Goal: Check status: Check status

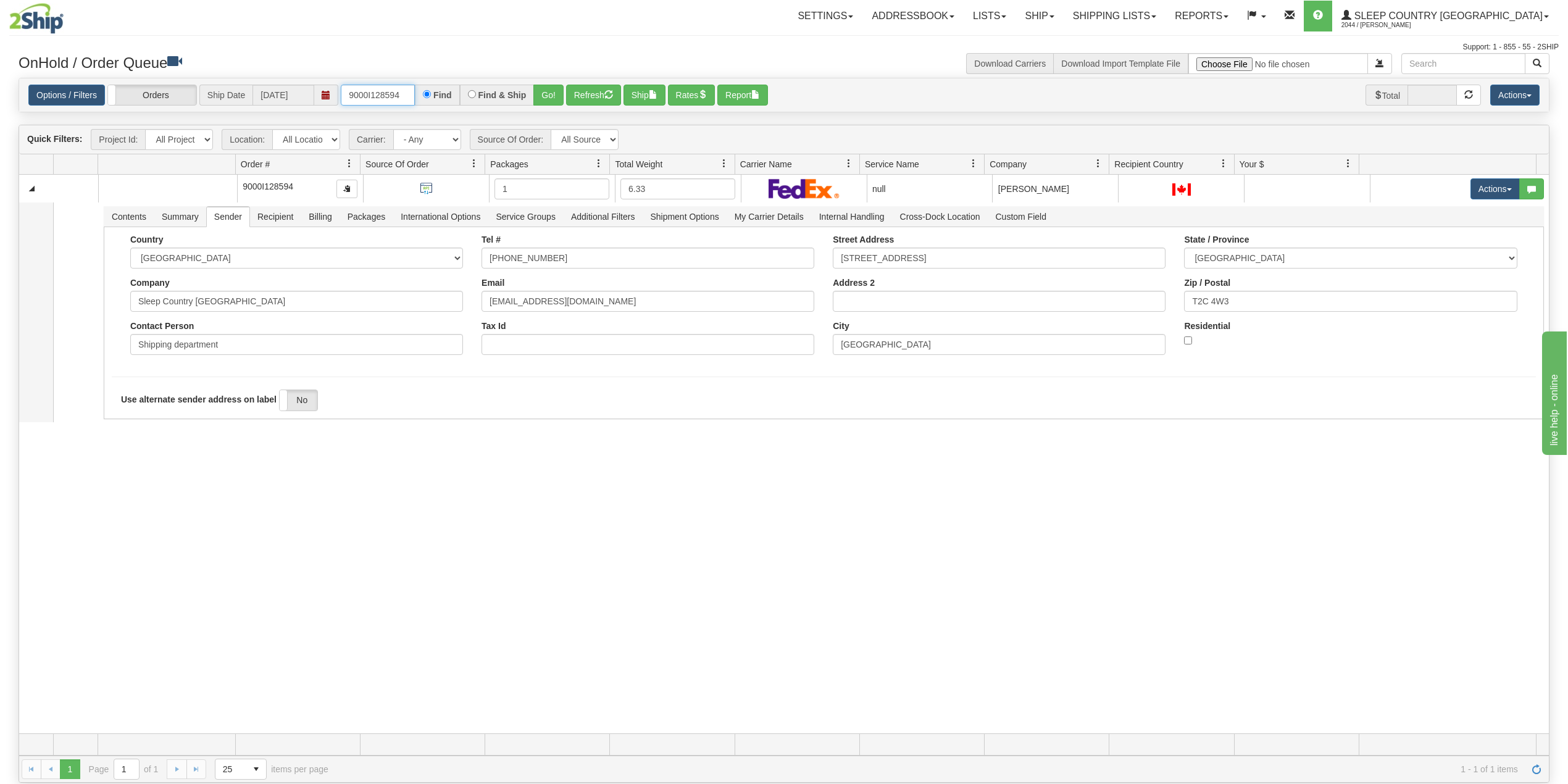
click at [386, 91] on input "9000I128594" at bounding box center [377, 95] width 74 height 21
paste input "3641"
type input "9000I136414"
click at [548, 92] on button "Go!" at bounding box center [548, 95] width 30 height 21
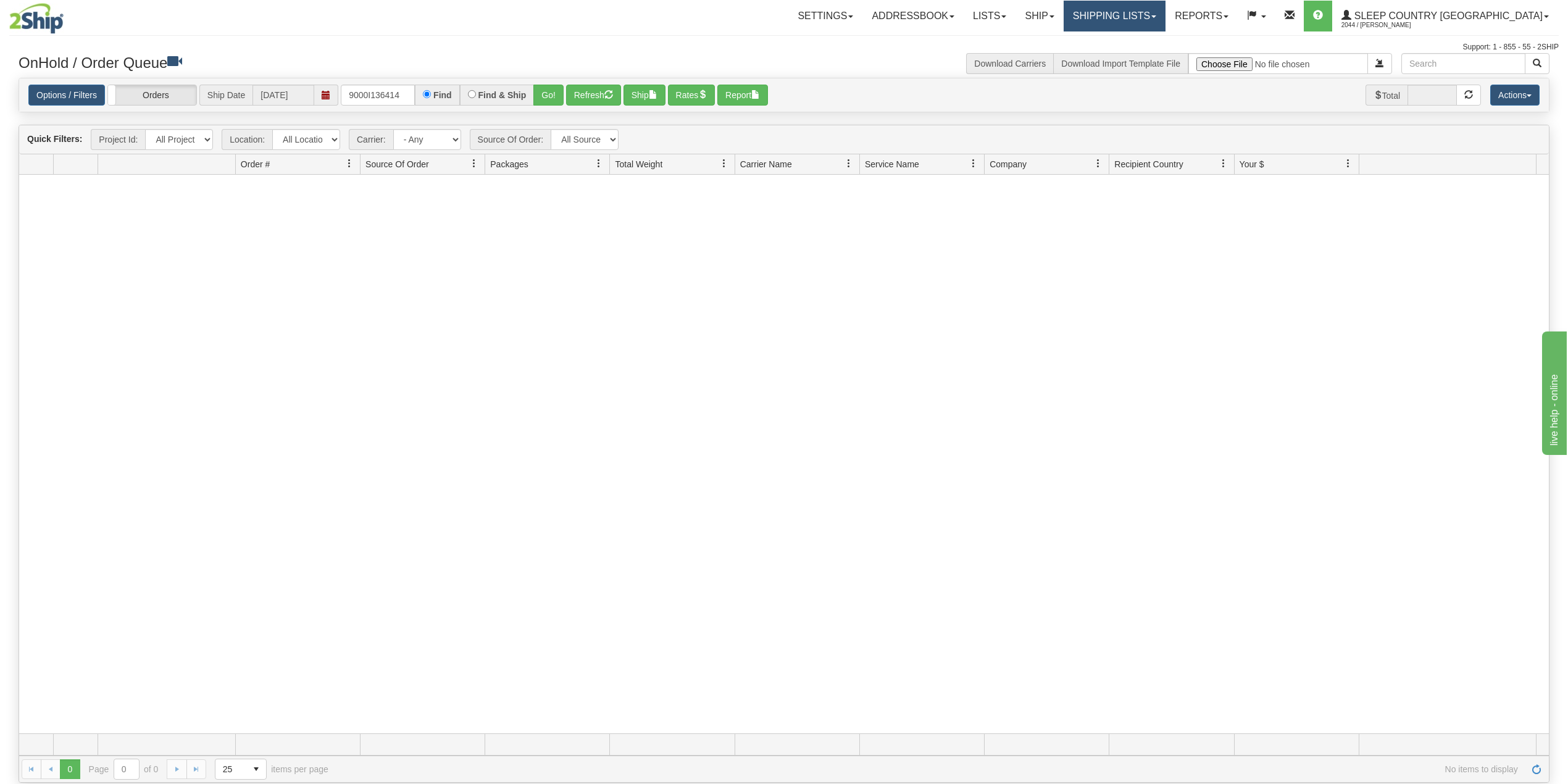
click at [1166, 5] on link "Shipping lists" at bounding box center [1115, 16] width 102 height 31
click at [1152, 57] on span "Search Shipment History" at bounding box center [1104, 59] width 96 height 10
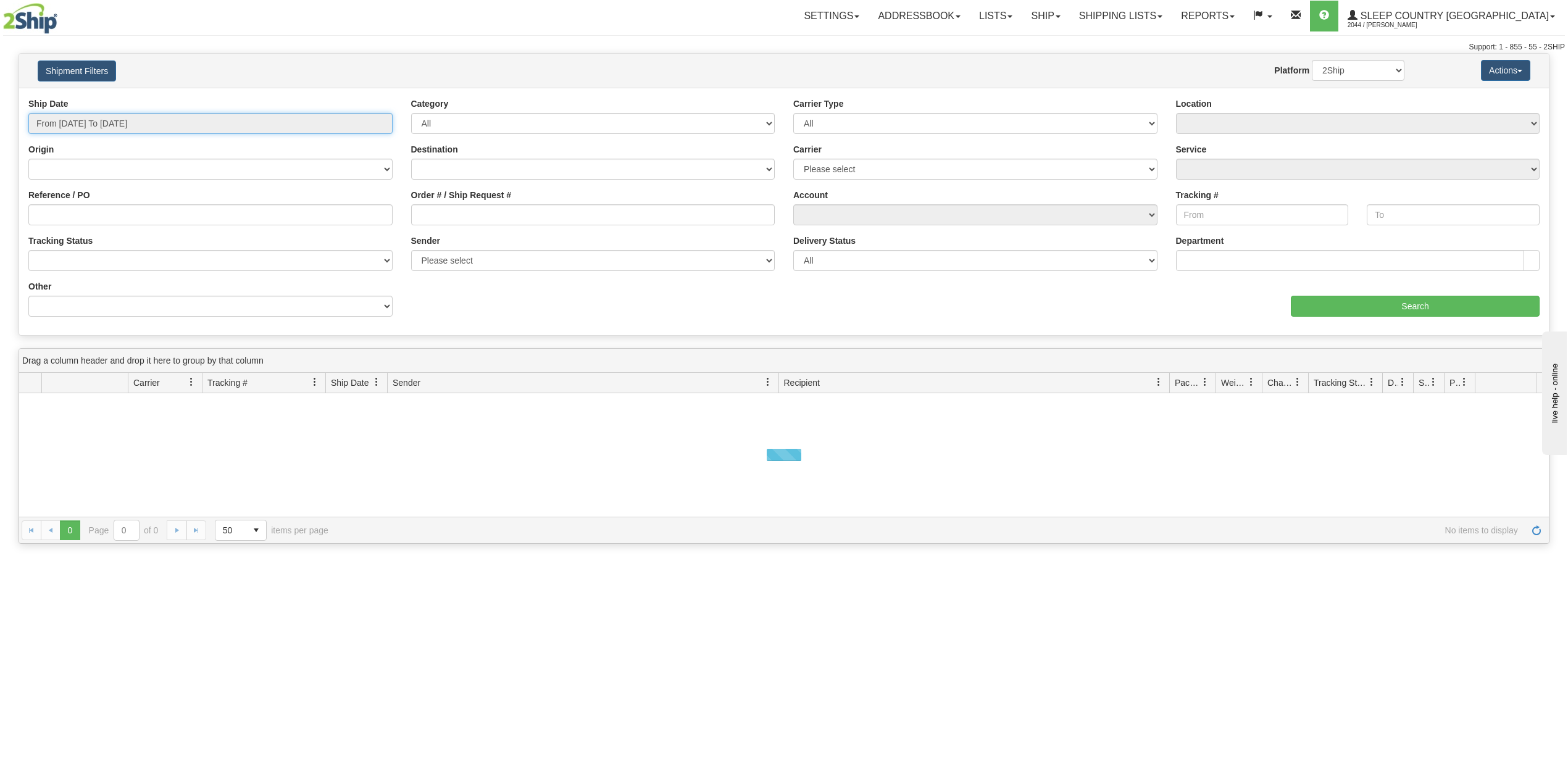
click at [111, 123] on input "From [DATE] To [DATE]" at bounding box center [211, 123] width 365 height 21
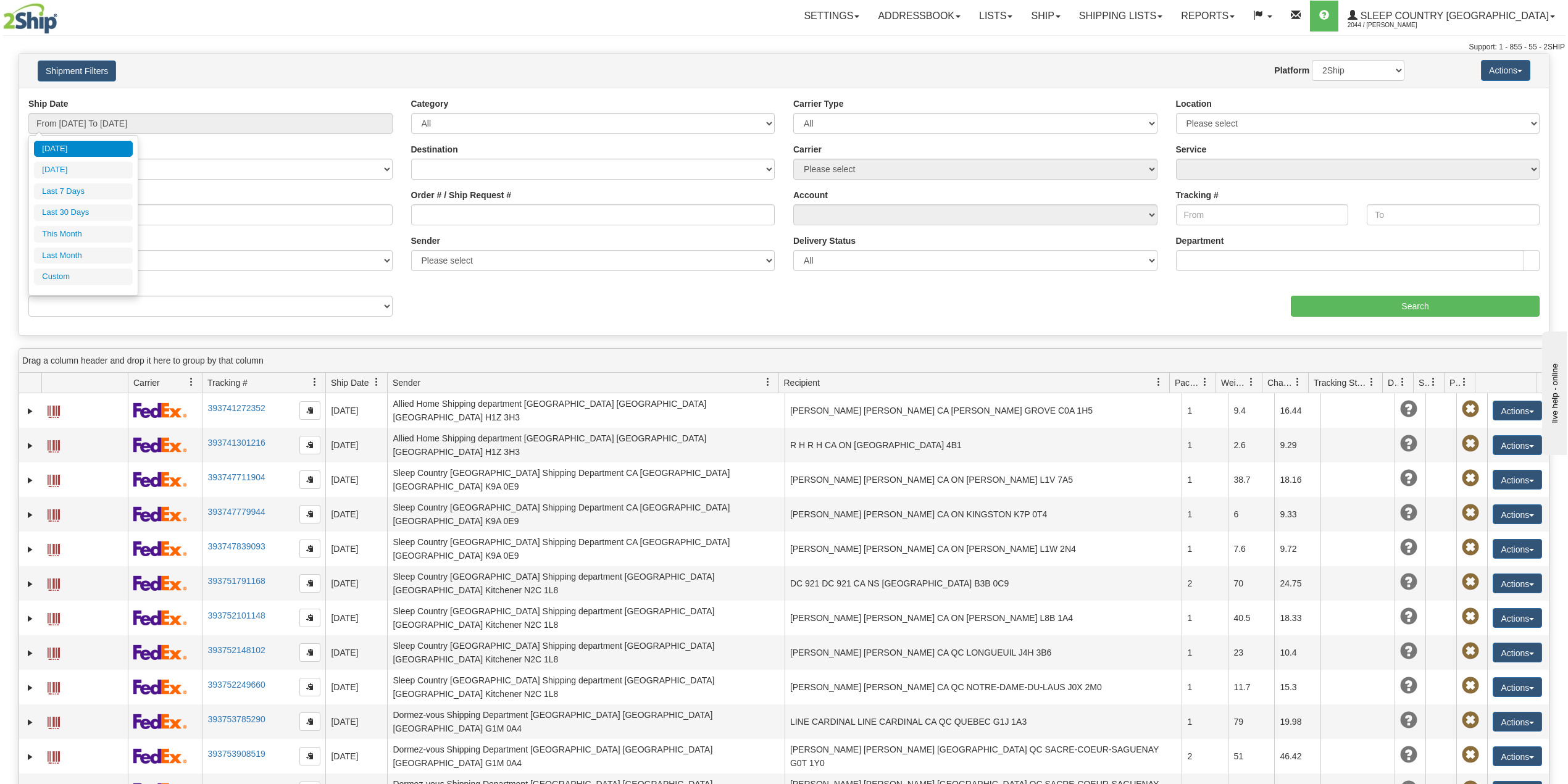
click at [76, 209] on li "Last 30 Days" at bounding box center [83, 212] width 98 height 16
type input "From 09/01/2025 To 09/30/2025"
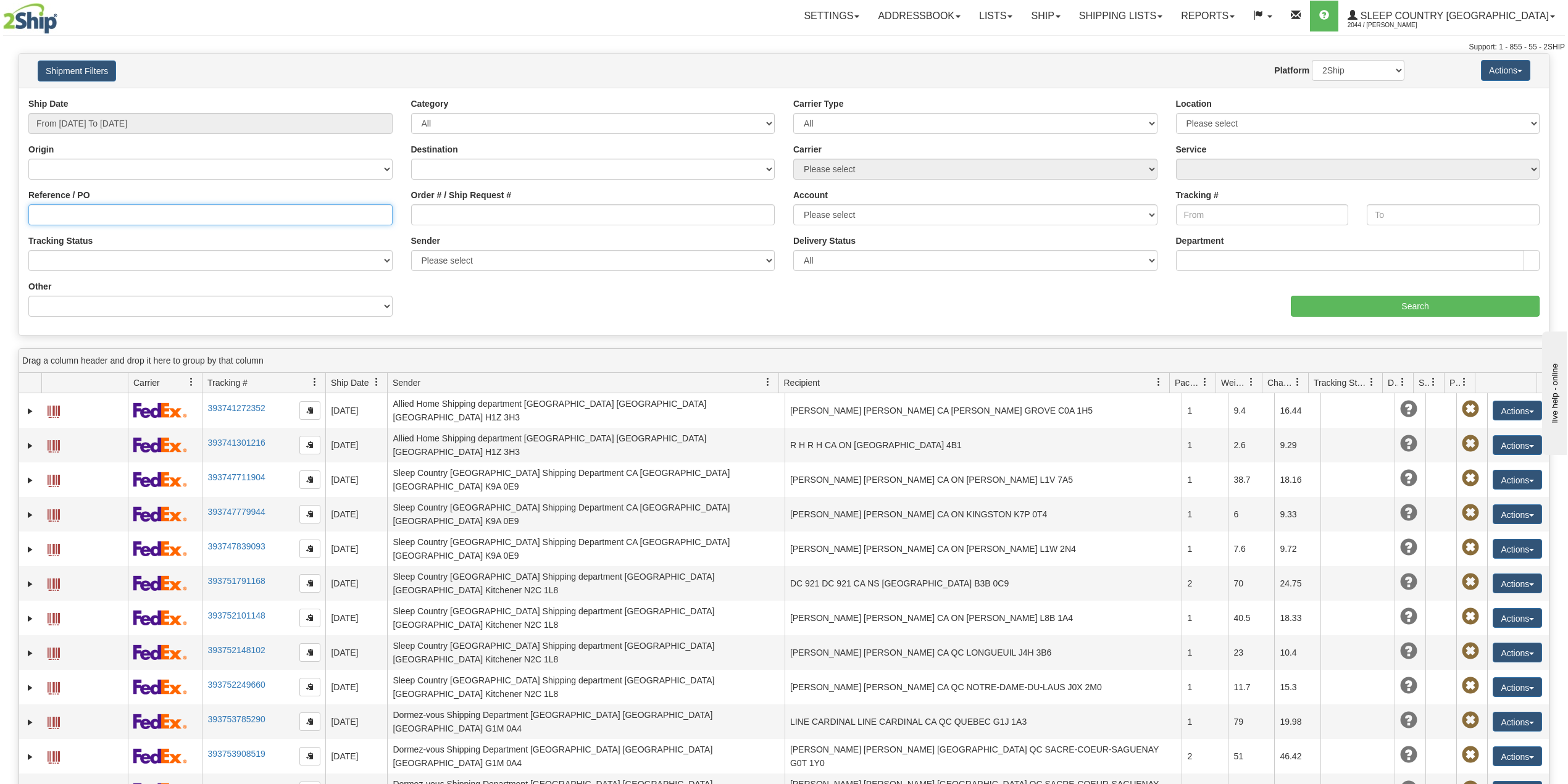
click at [82, 215] on input "Reference / PO" at bounding box center [211, 214] width 365 height 21
paste input "9000I136414"
type input "9000I136414"
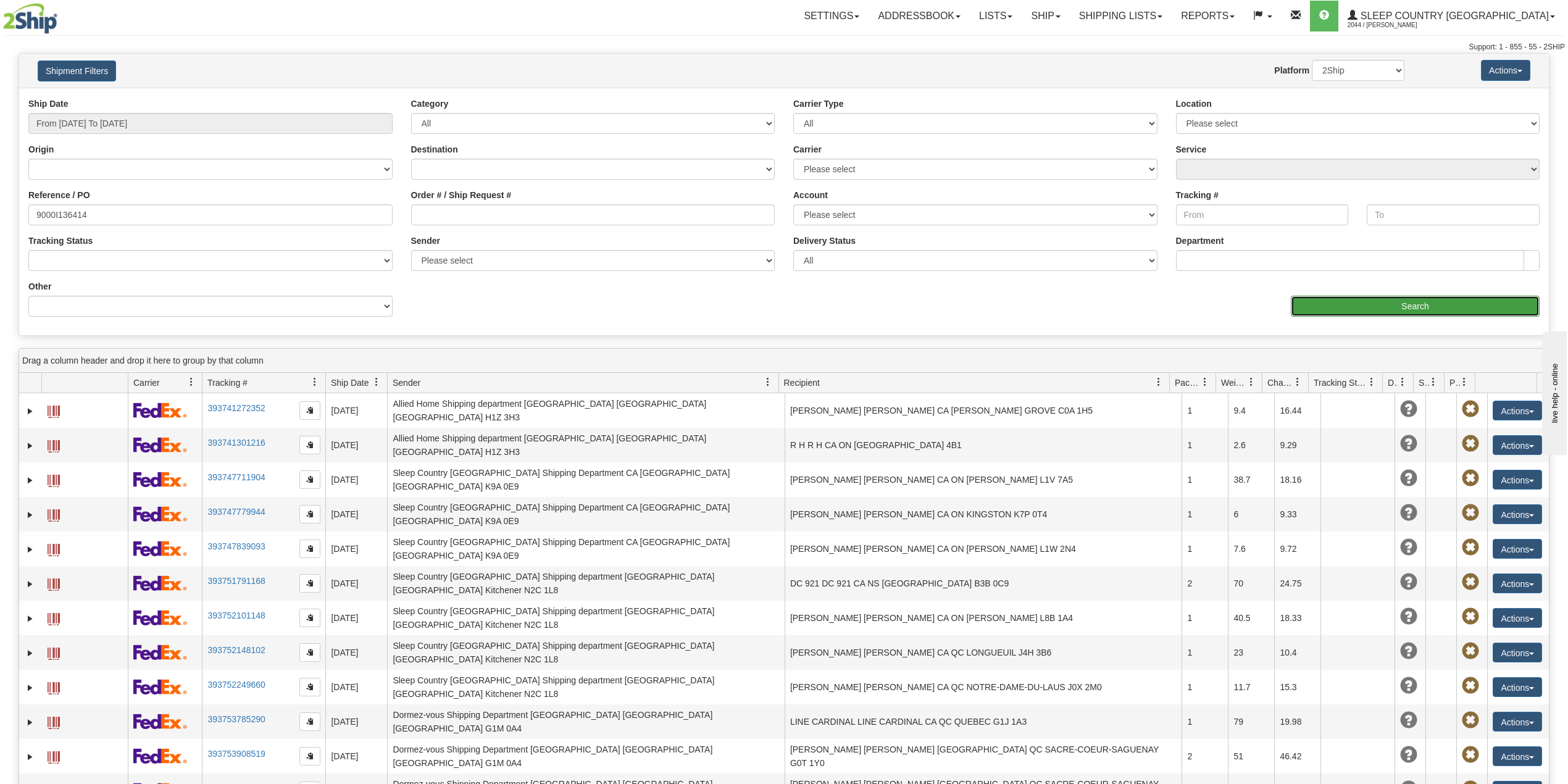
click at [1367, 303] on input "Search" at bounding box center [1415, 305] width 249 height 21
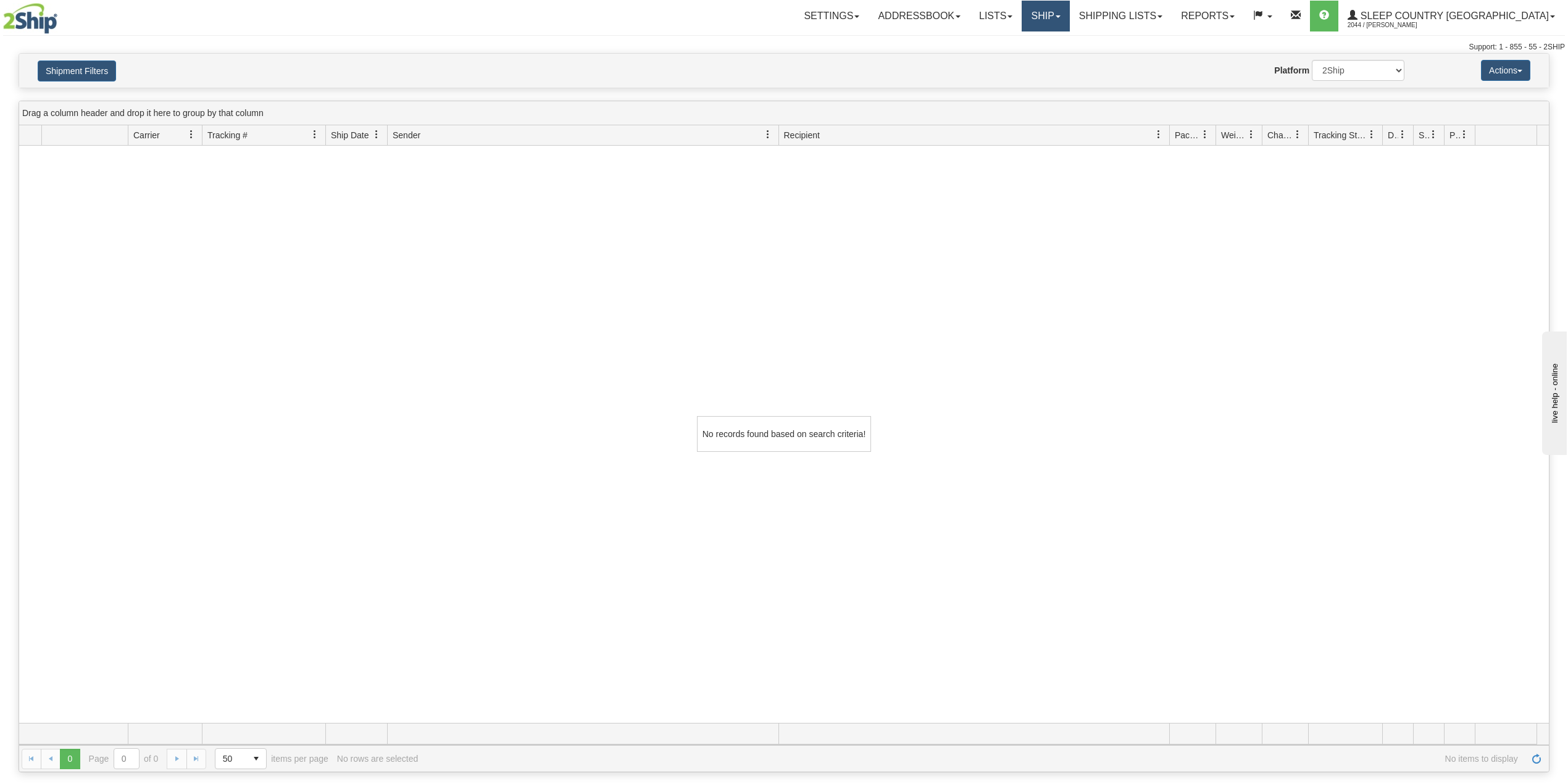
click at [1069, 15] on link "Ship" at bounding box center [1046, 16] width 47 height 31
click at [1057, 58] on span "OnHold / Order Queue" at bounding box center [1013, 59] width 87 height 10
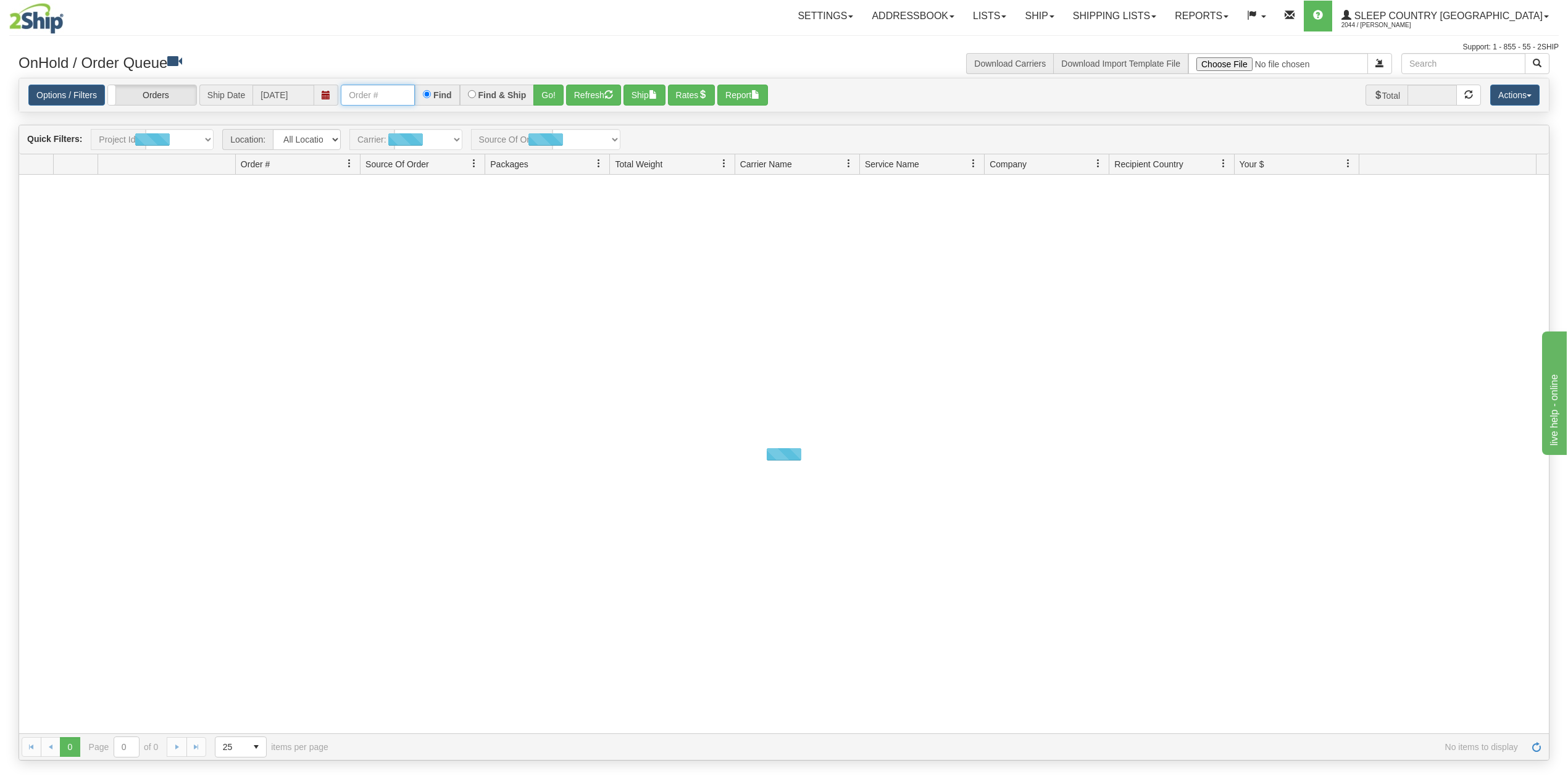
click at [391, 92] on input "text" at bounding box center [377, 95] width 74 height 21
paste input "9002I126682"
type input "9002I126682"
click at [548, 95] on button "Go!" at bounding box center [548, 95] width 30 height 21
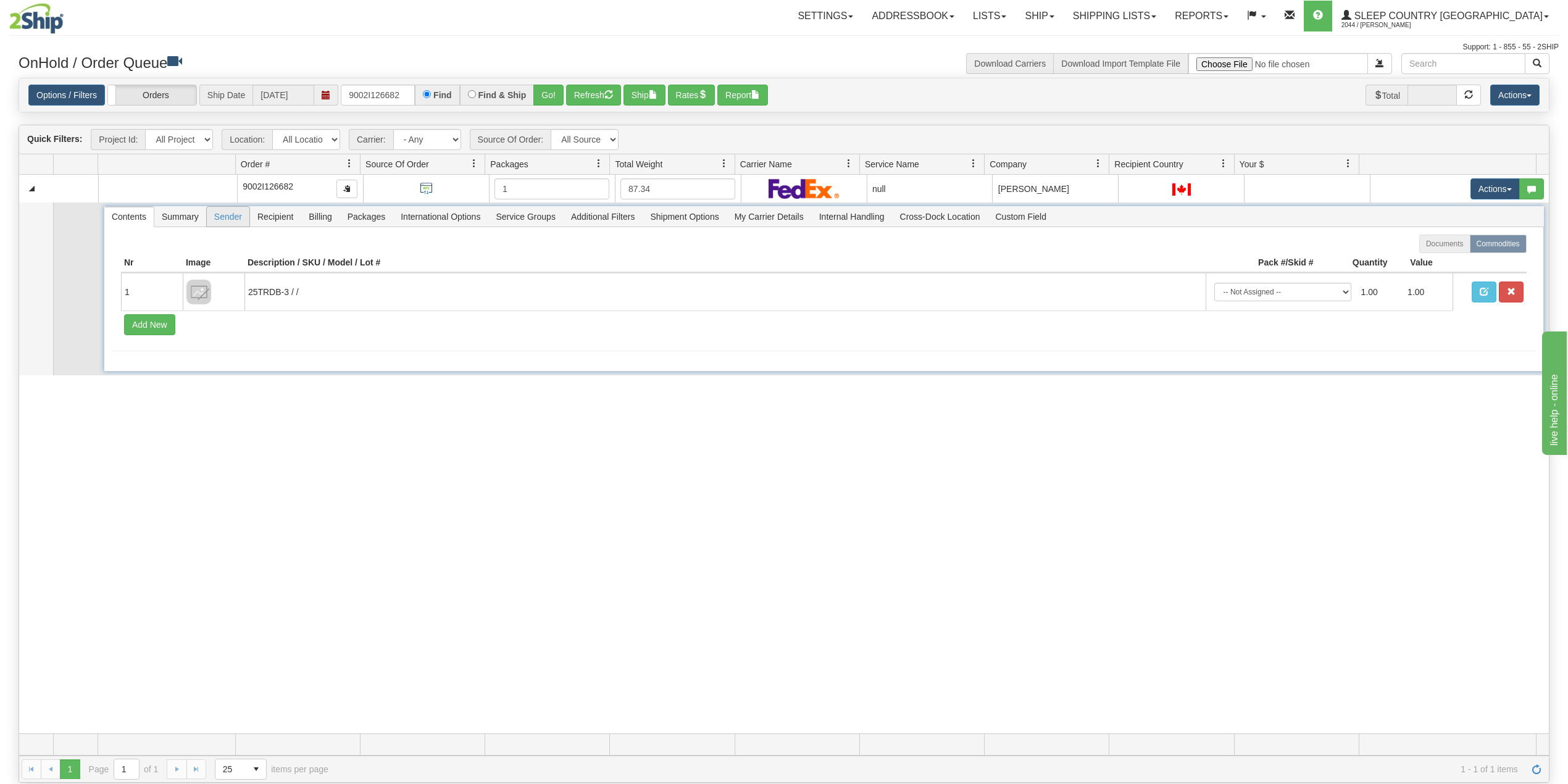
click at [242, 223] on span "Sender" at bounding box center [228, 217] width 43 height 20
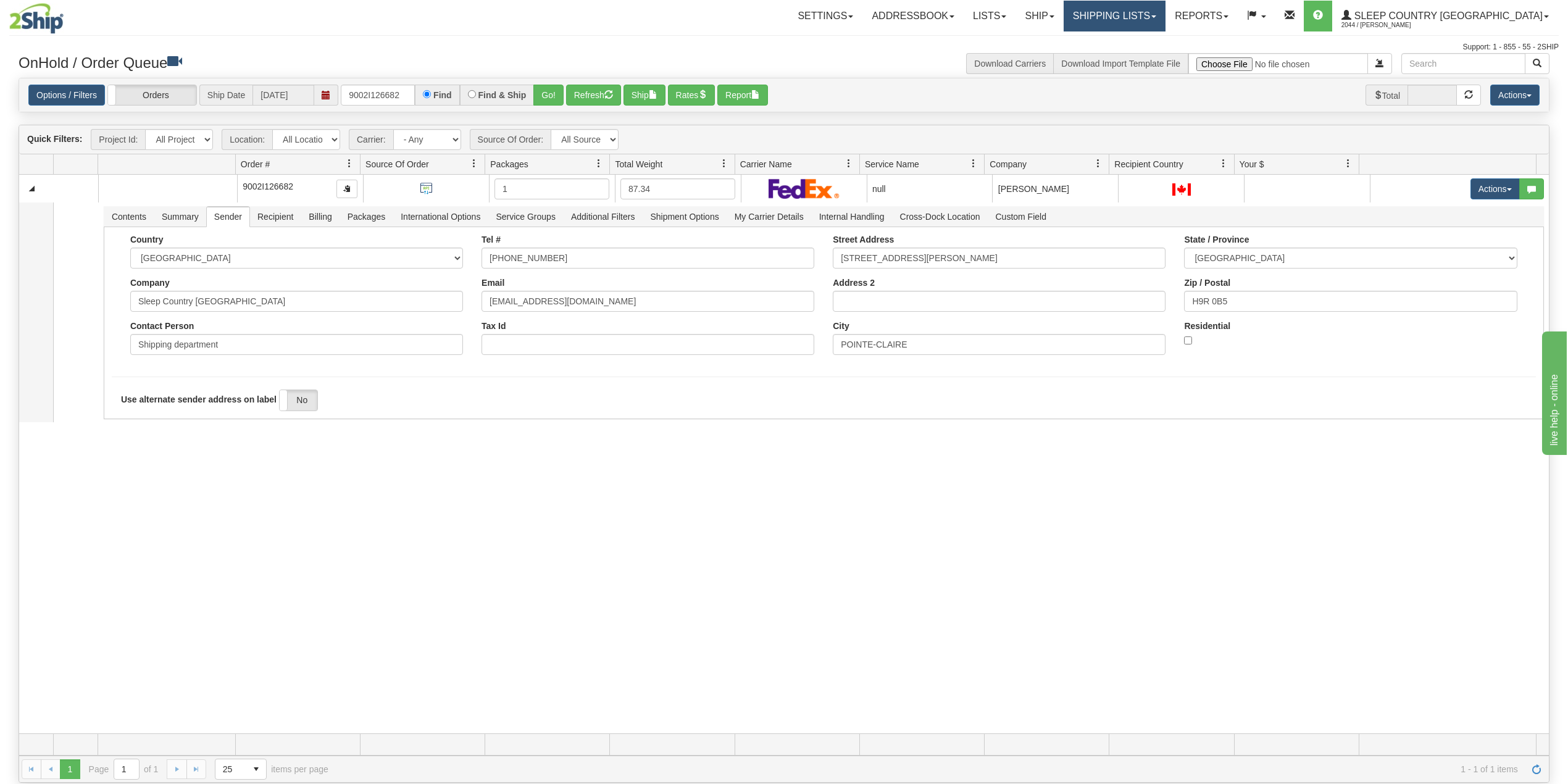
click at [1166, 15] on link "Shipping lists" at bounding box center [1115, 16] width 102 height 31
click at [1130, 38] on span "Current Shipments" at bounding box center [1092, 43] width 72 height 10
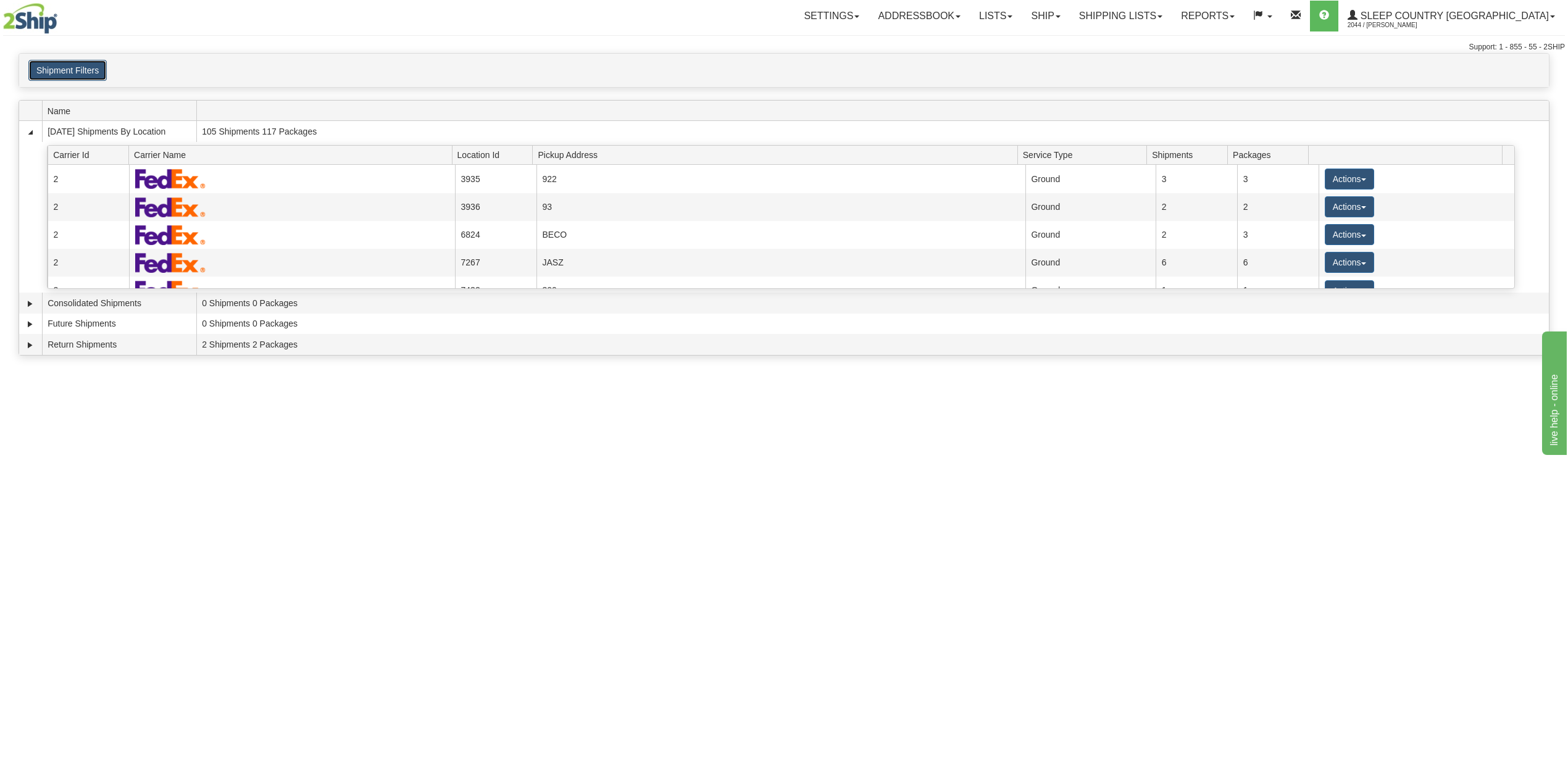
click at [77, 79] on button "Shipment Filters" at bounding box center [67, 70] width 78 height 21
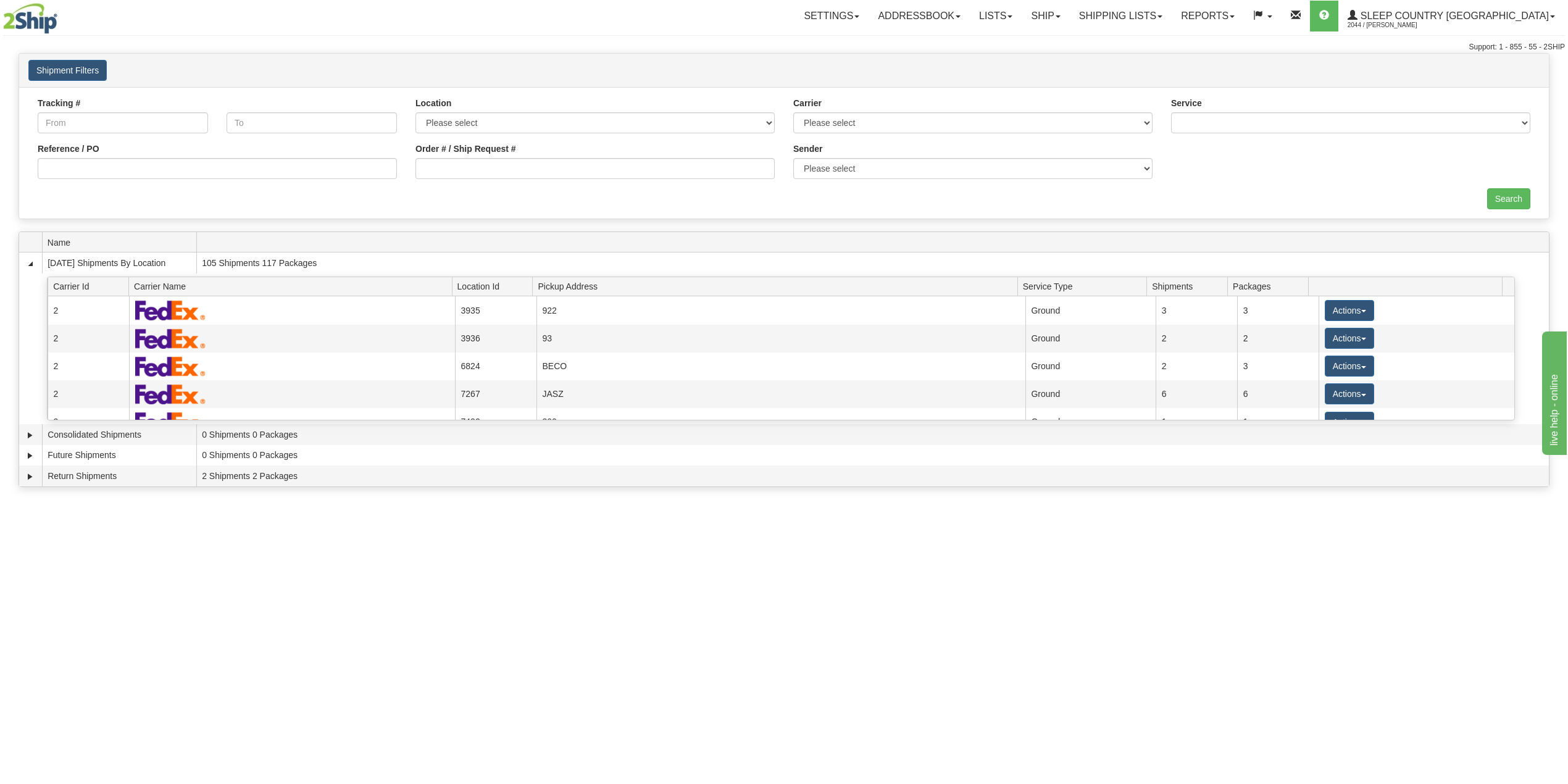
click at [134, 181] on div "Reference / PO" at bounding box center [217, 165] width 377 height 46
click at [152, 168] on input "Reference / PO" at bounding box center [217, 168] width 359 height 21
paste input "9002I126682"
type input "9002I126682"
drag, startPoint x: 1501, startPoint y: 199, endPoint x: 1393, endPoint y: 159, distance: 115.2
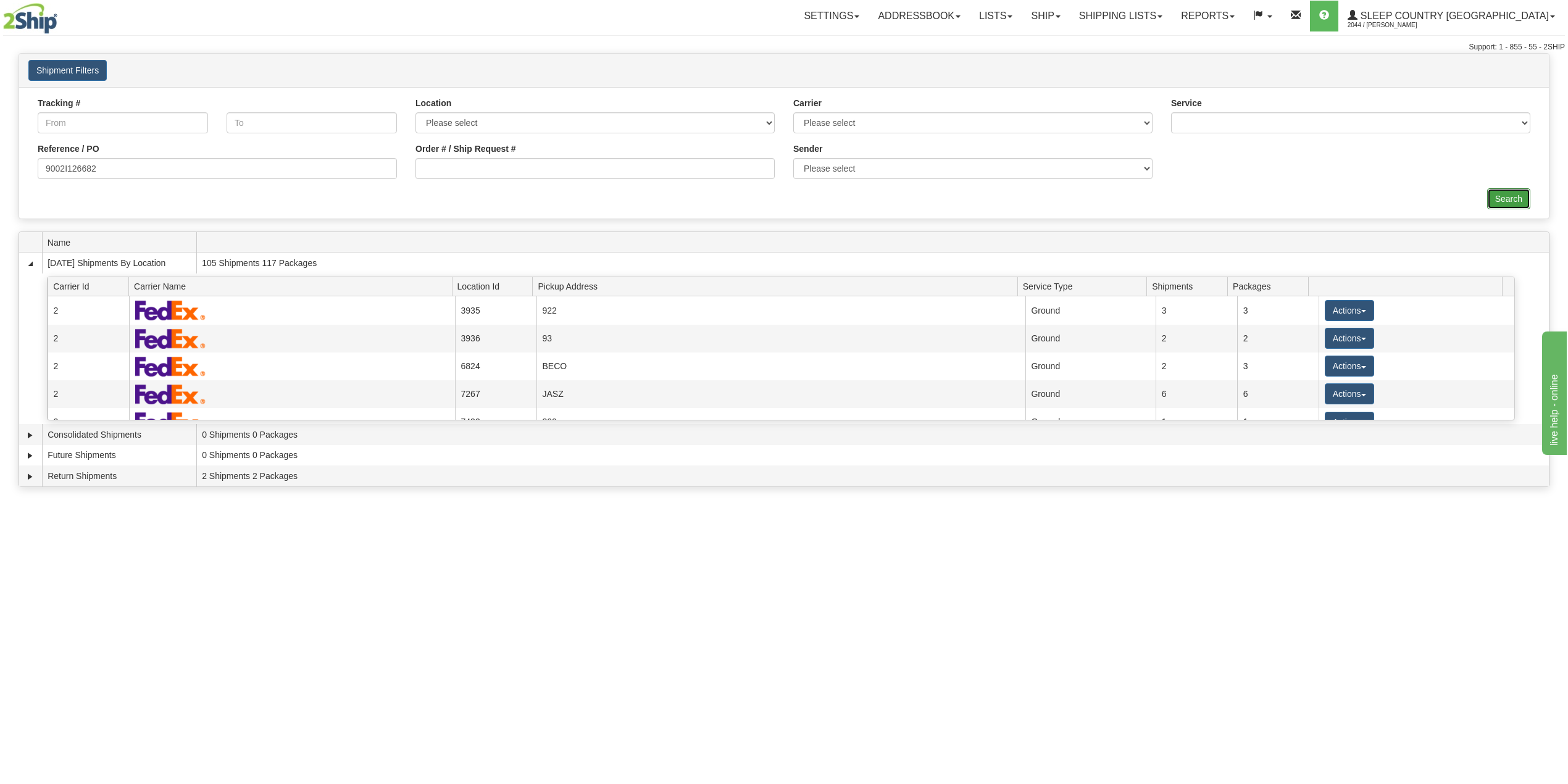
click at [1501, 198] on input "Search" at bounding box center [1508, 199] width 43 height 21
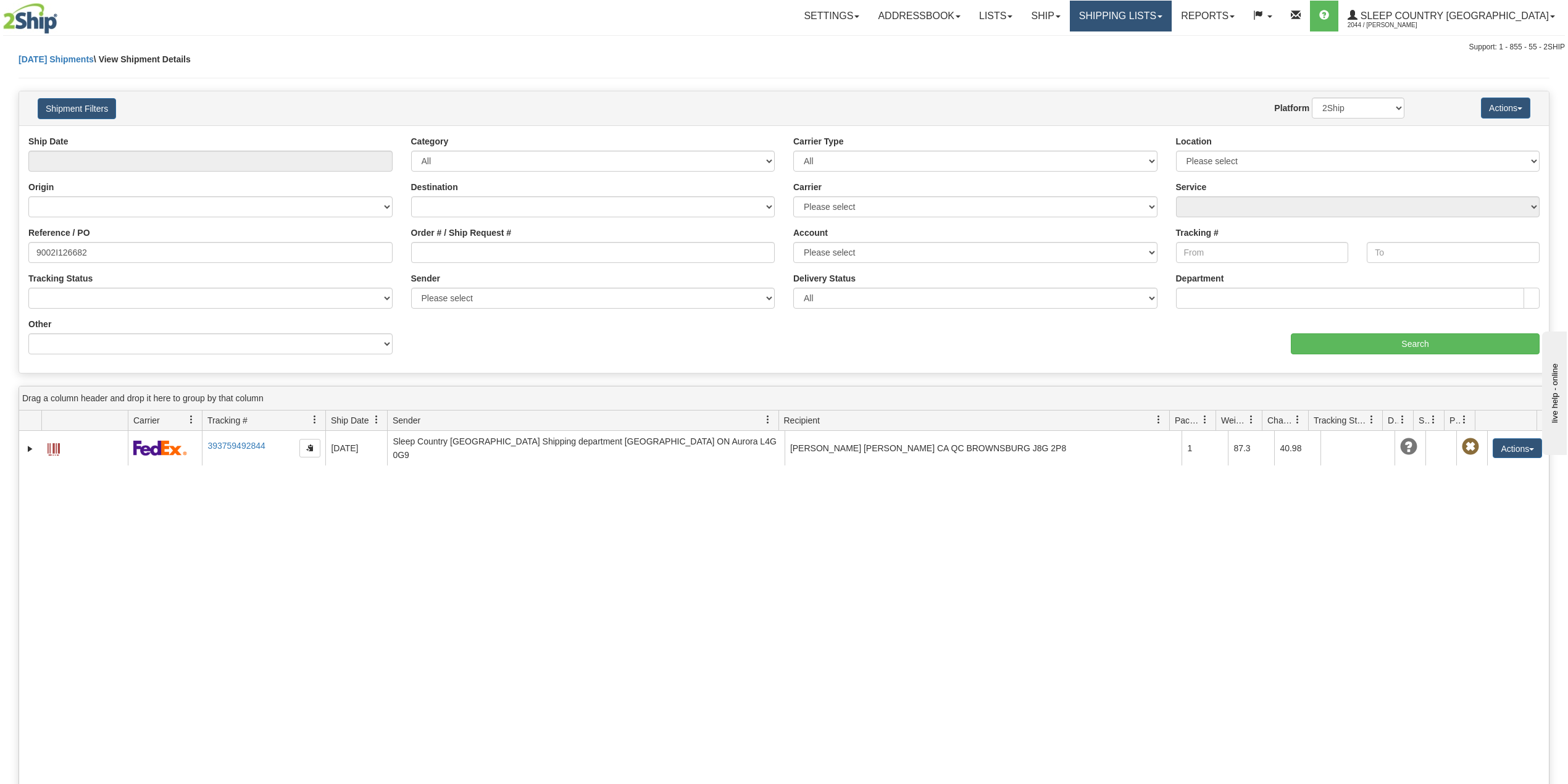
click at [1156, 20] on link "Shipping lists" at bounding box center [1121, 16] width 102 height 31
click at [1158, 57] on span "Search Shipment History" at bounding box center [1110, 59] width 96 height 10
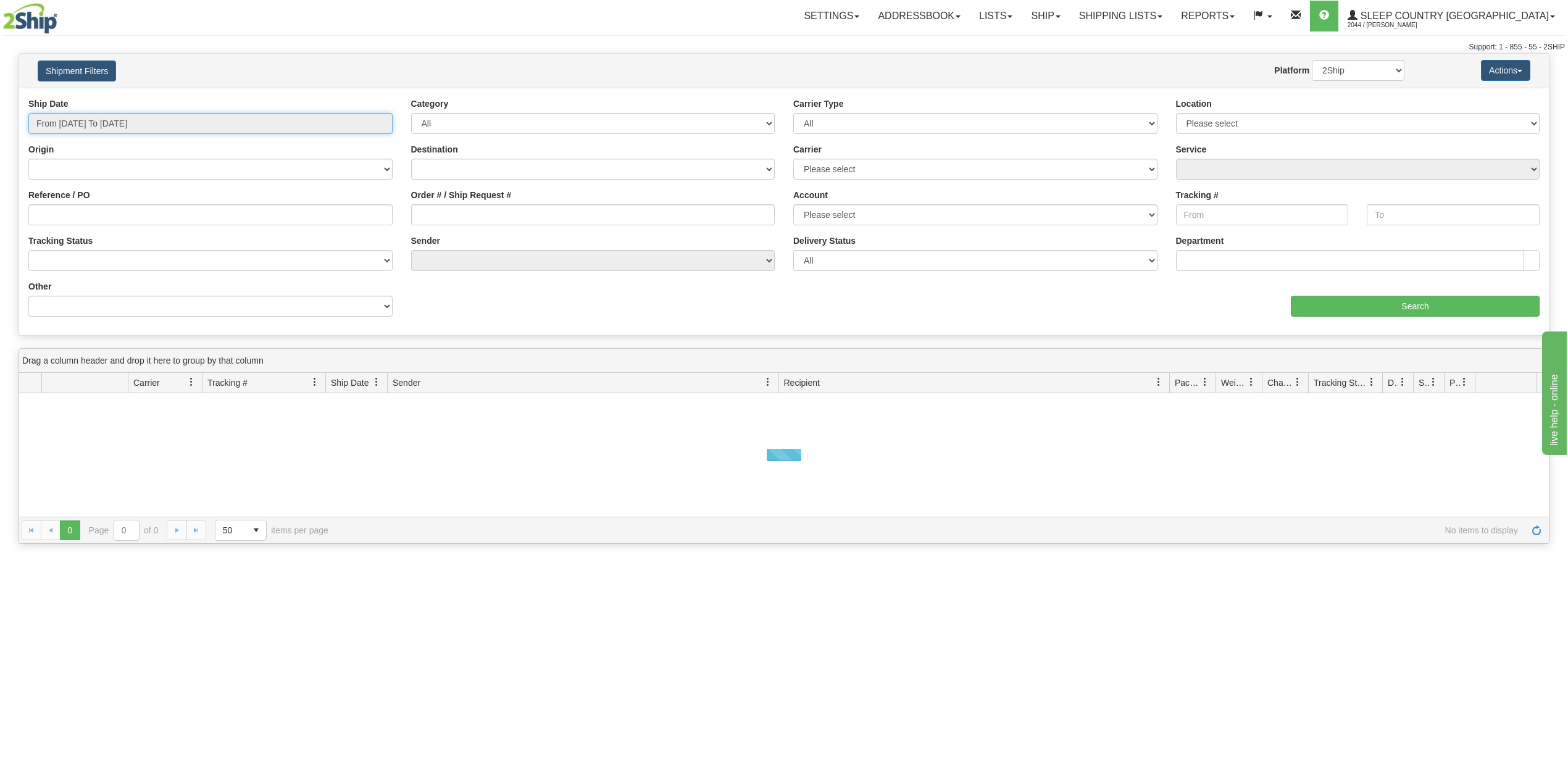
click at [102, 116] on input "From [DATE] To [DATE]" at bounding box center [211, 123] width 365 height 21
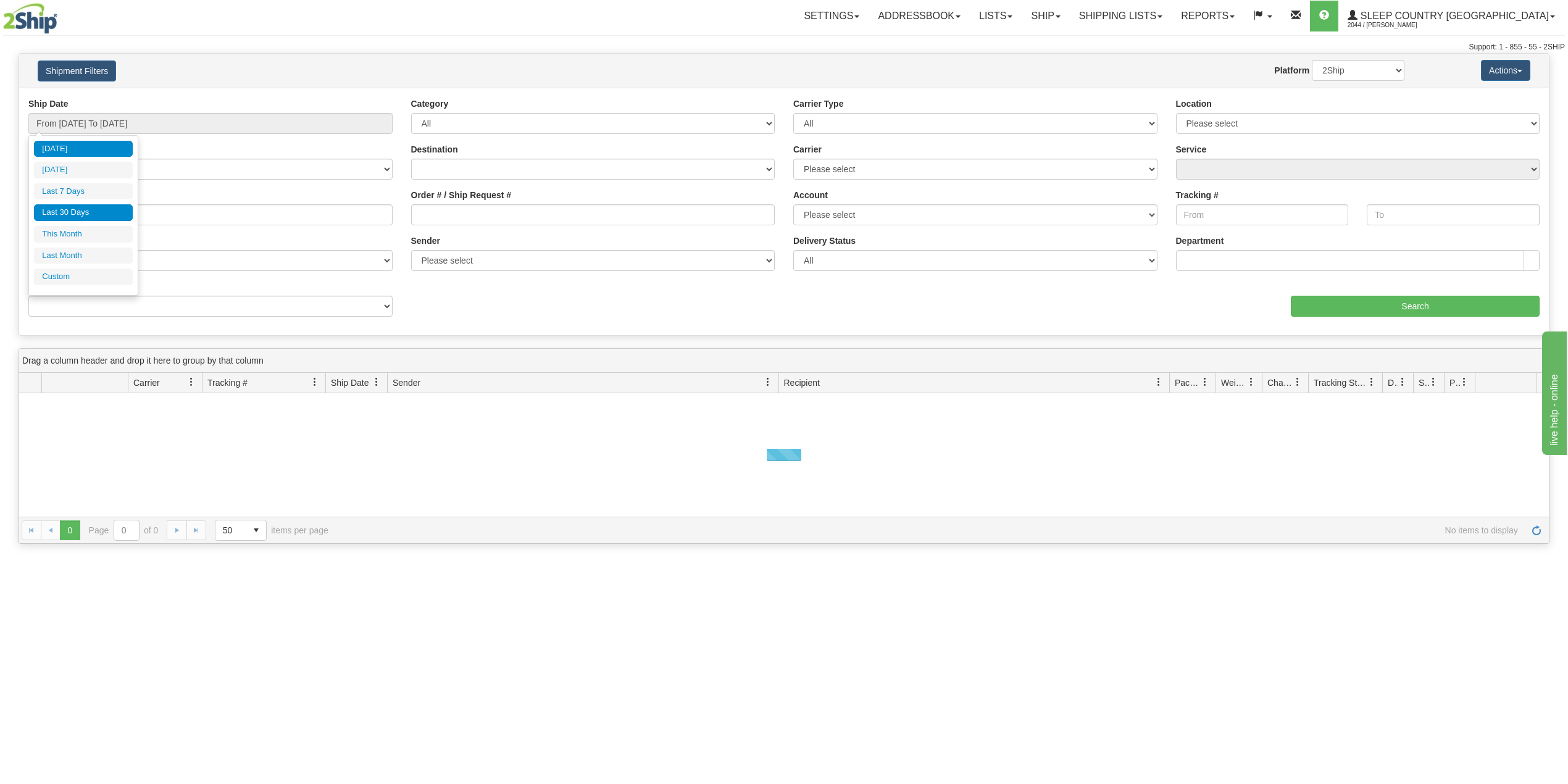
click at [73, 217] on li "Last 30 Days" at bounding box center [83, 212] width 98 height 16
type input "From [DATE] To [DATE]"
drag, startPoint x: 73, startPoint y: 220, endPoint x: 79, endPoint y: 222, distance: 6.3
click at [73, 220] on input "Reference / PO" at bounding box center [211, 214] width 365 height 21
paste input "9000I117568"
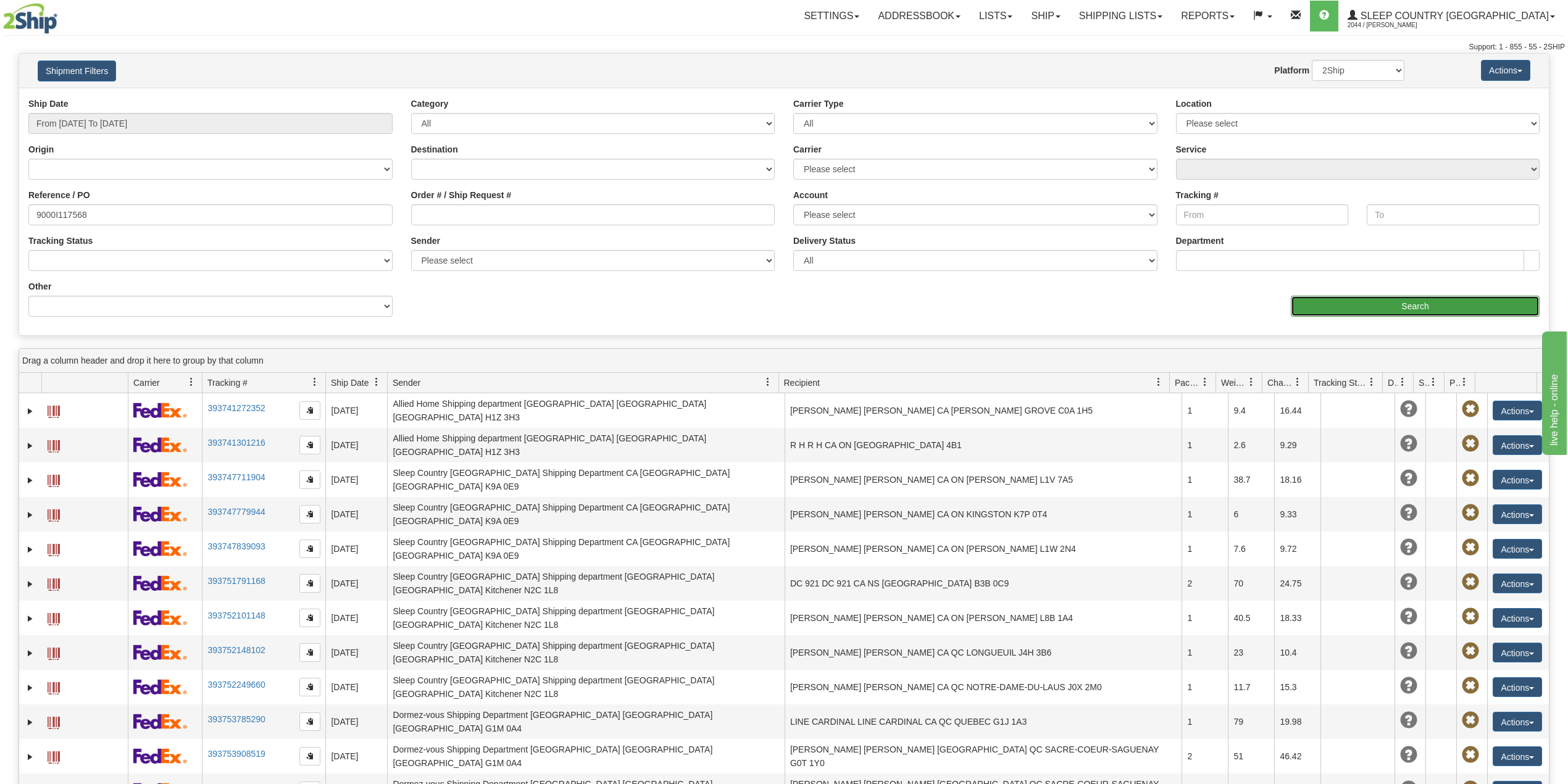
click at [1295, 305] on input "Search" at bounding box center [1415, 305] width 249 height 21
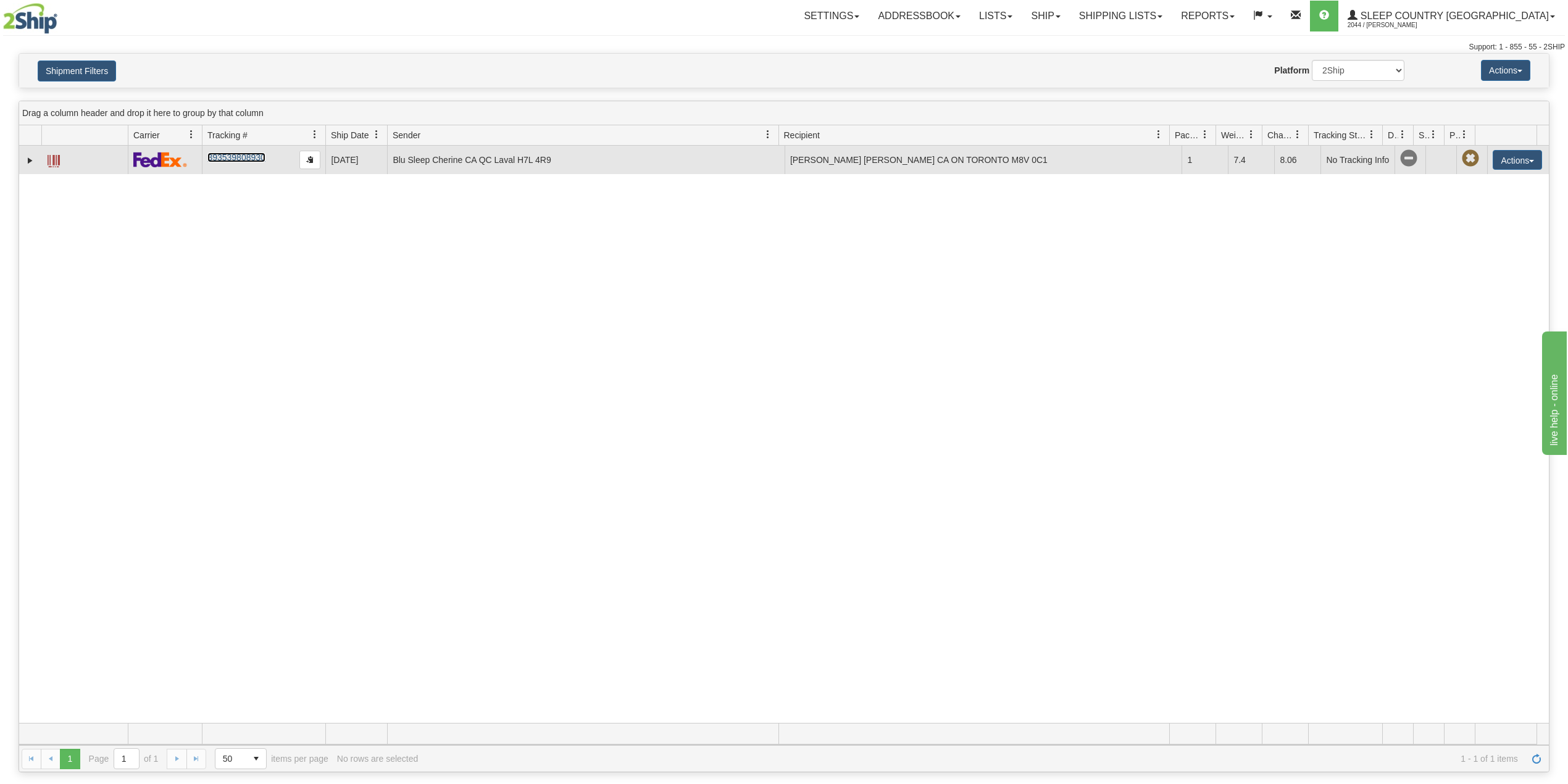
click at [232, 162] on link "393539808930" at bounding box center [236, 157] width 57 height 10
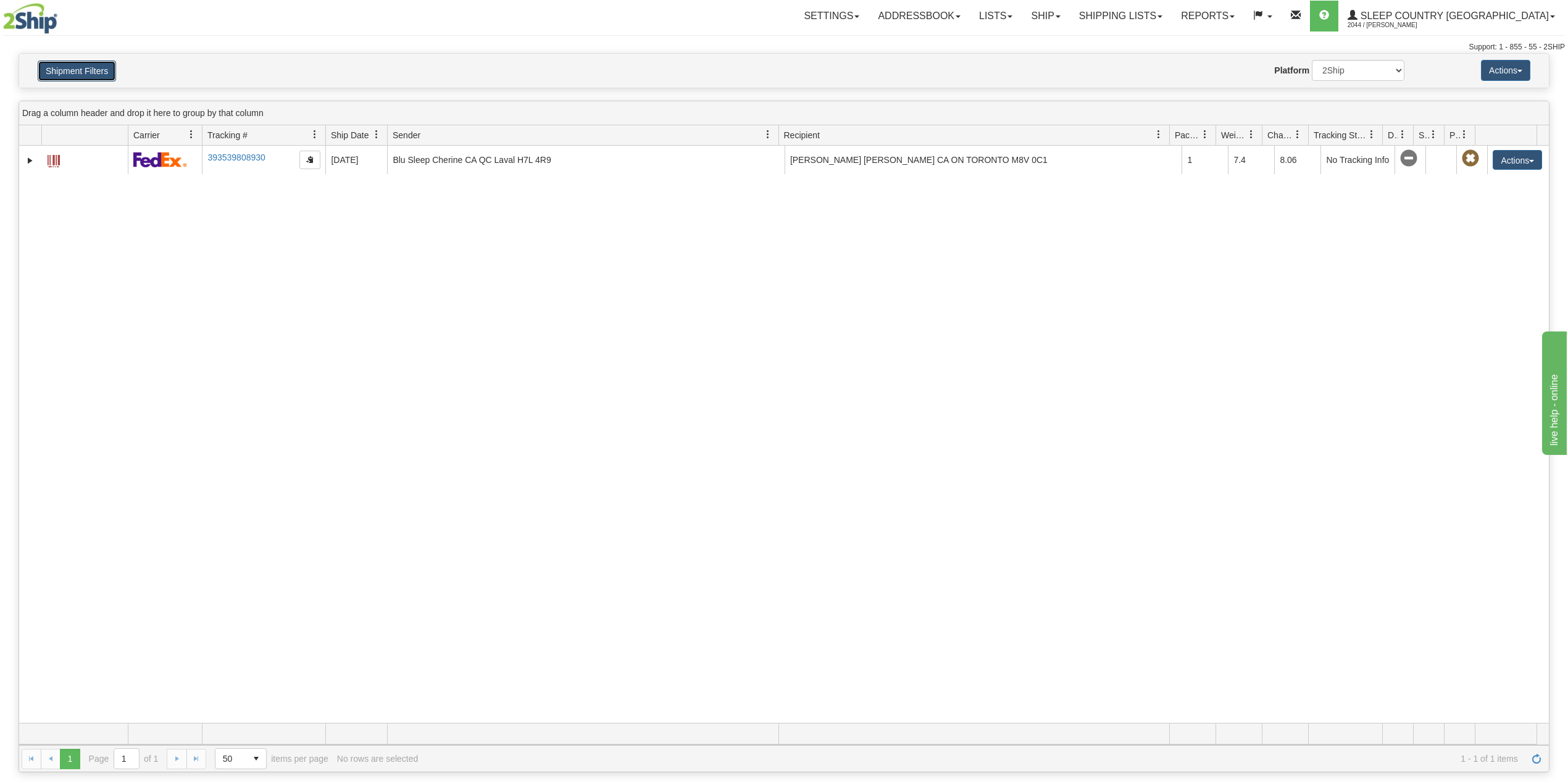
click at [69, 77] on button "Shipment Filters" at bounding box center [77, 70] width 78 height 21
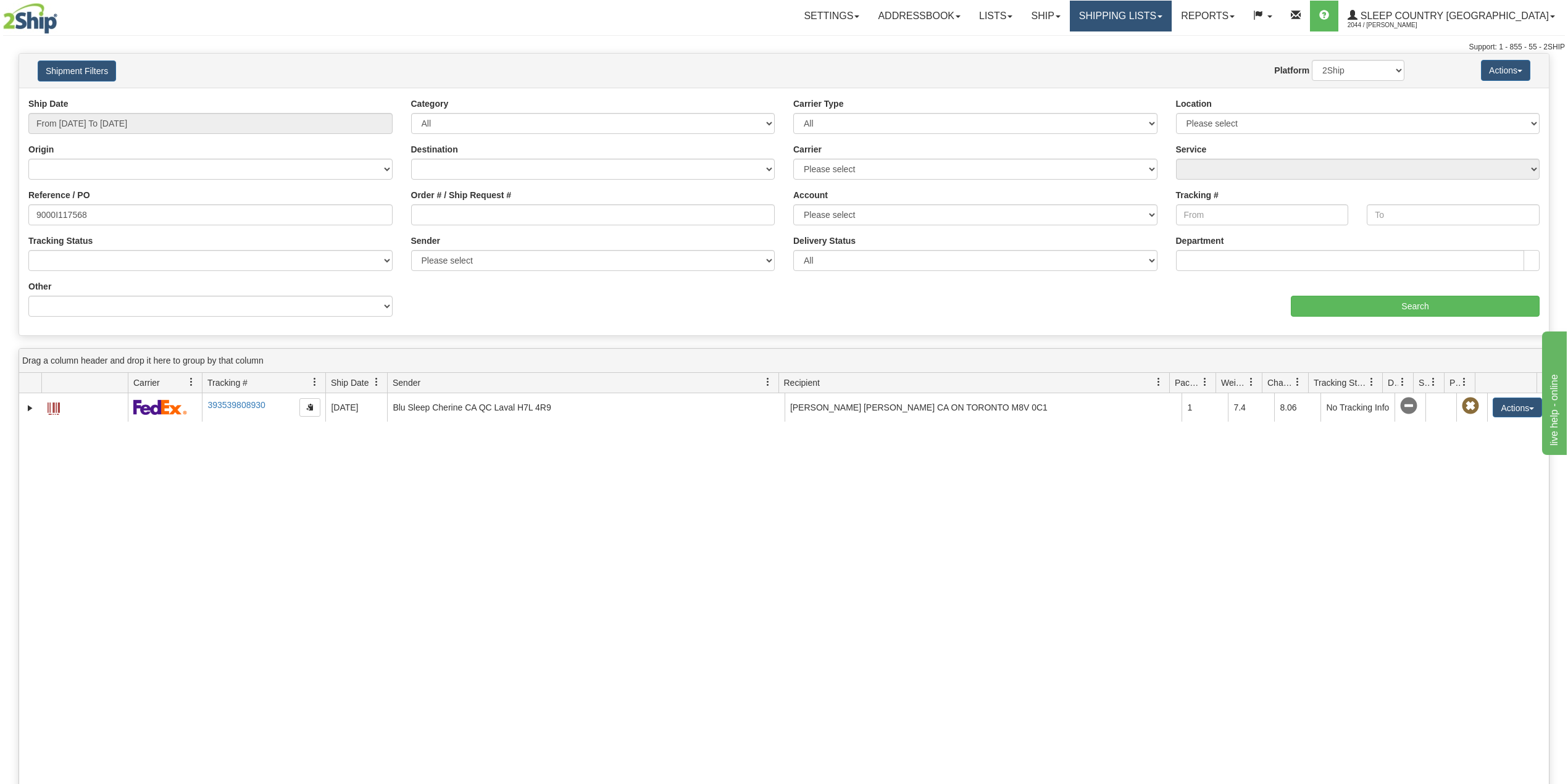
click at [1159, 21] on link "Shipping lists" at bounding box center [1121, 16] width 102 height 31
click at [55, 208] on input "9000I117568" at bounding box center [211, 214] width 365 height 21
paste input "03314"
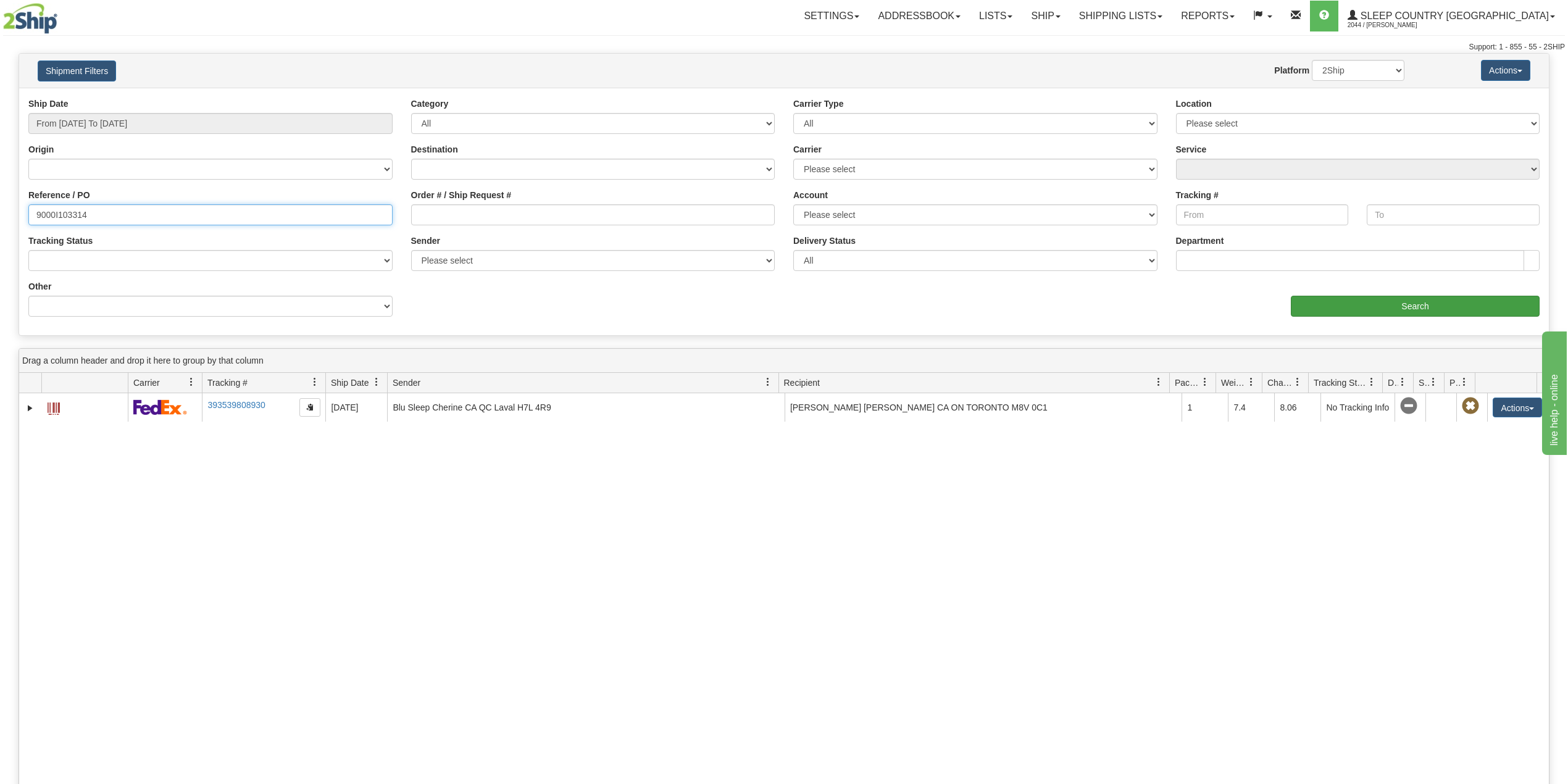
type input "9000I103314"
click at [1332, 307] on input "Search" at bounding box center [1415, 305] width 249 height 21
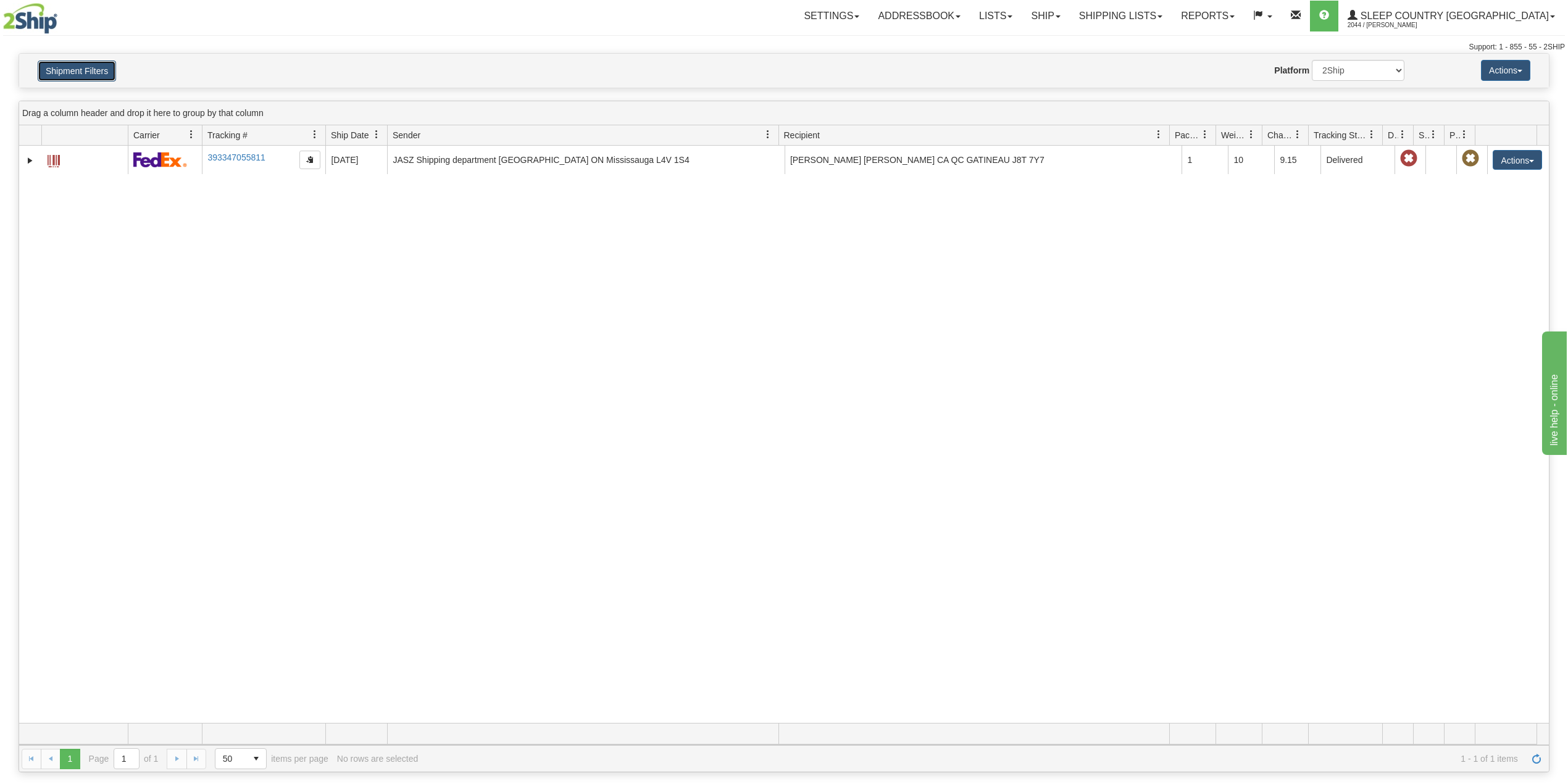
click at [102, 67] on button "Shipment Filters" at bounding box center [77, 70] width 78 height 21
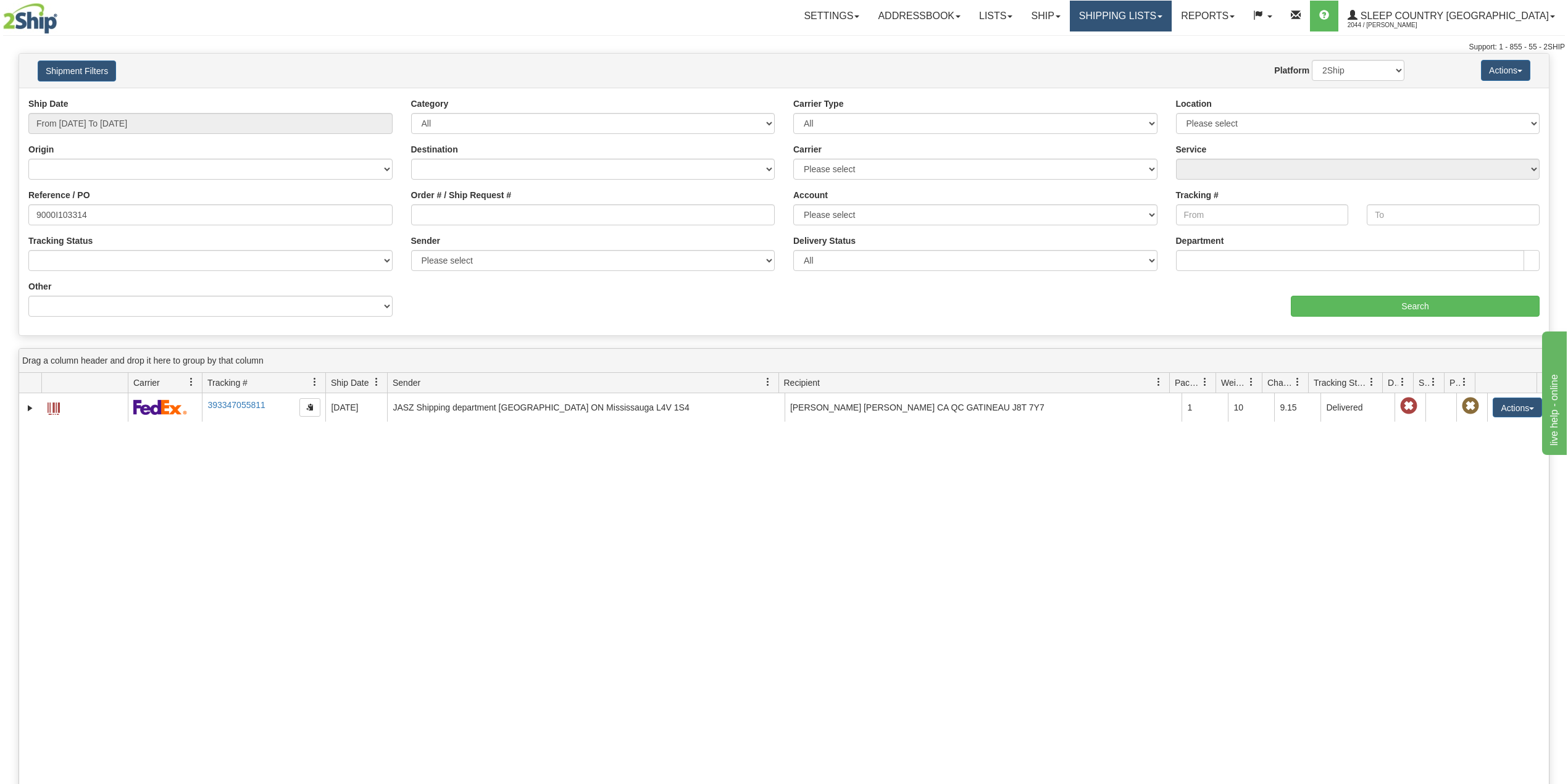
click at [1171, 16] on link "Shipping lists" at bounding box center [1121, 16] width 102 height 31
